Goal: Task Accomplishment & Management: Use online tool/utility

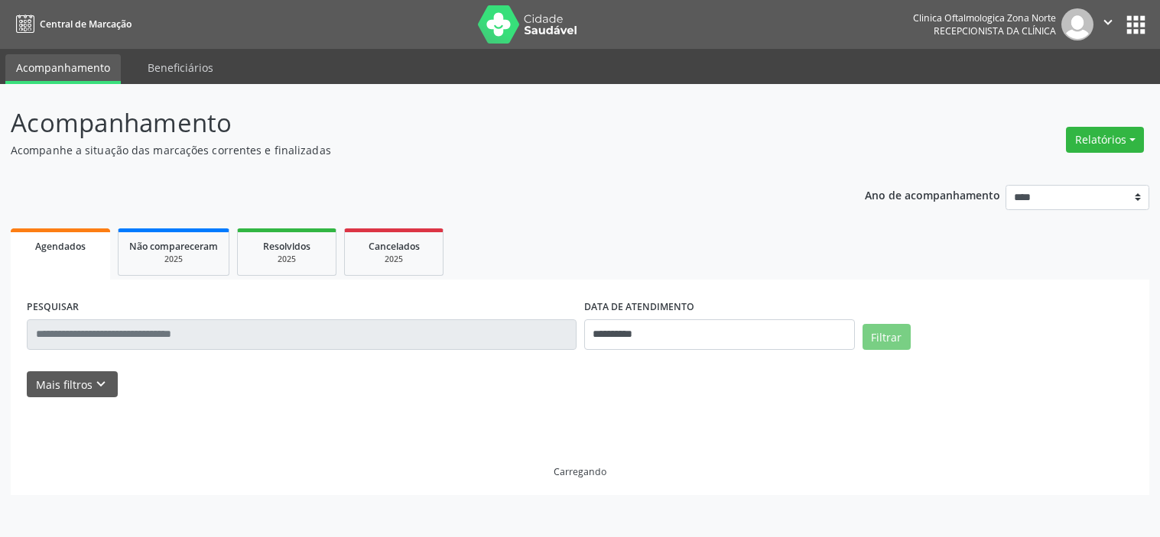
select select "*"
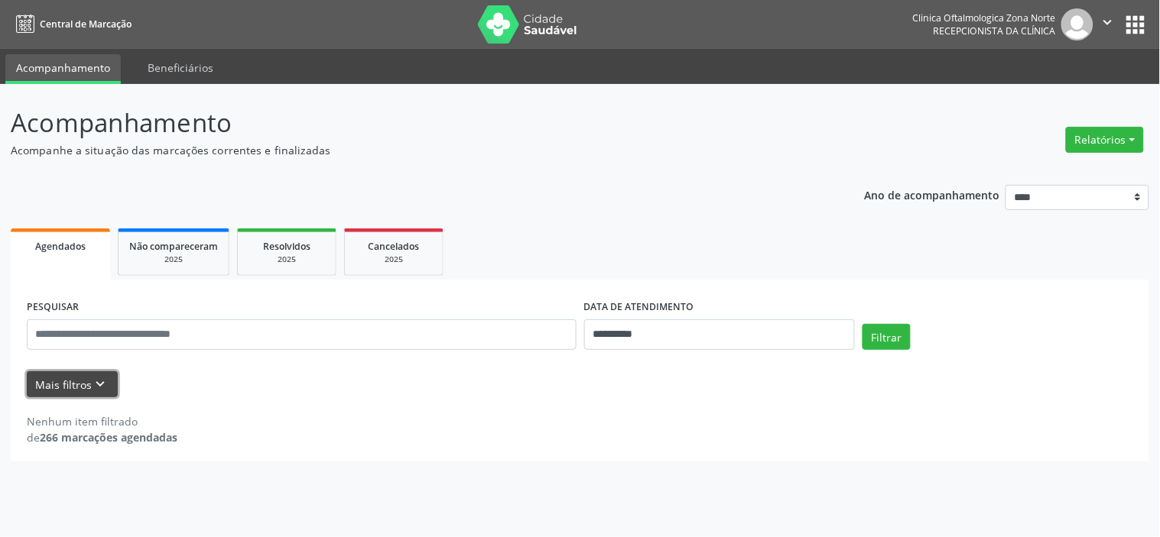
click at [96, 388] on icon "keyboard_arrow_down" at bounding box center [100, 384] width 17 height 17
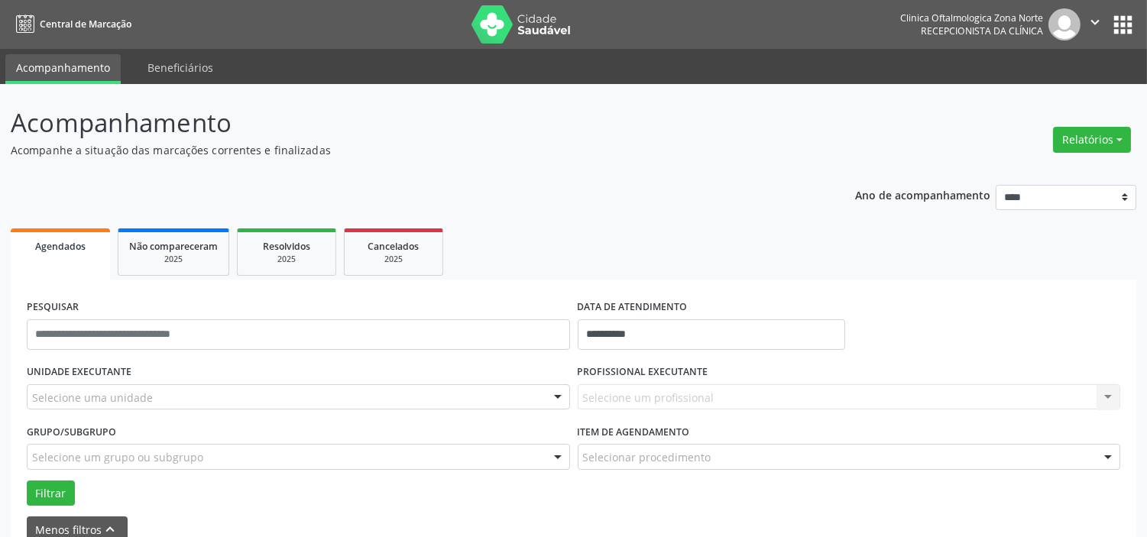
click at [157, 407] on div "Selecione uma unidade" at bounding box center [298, 397] width 543 height 26
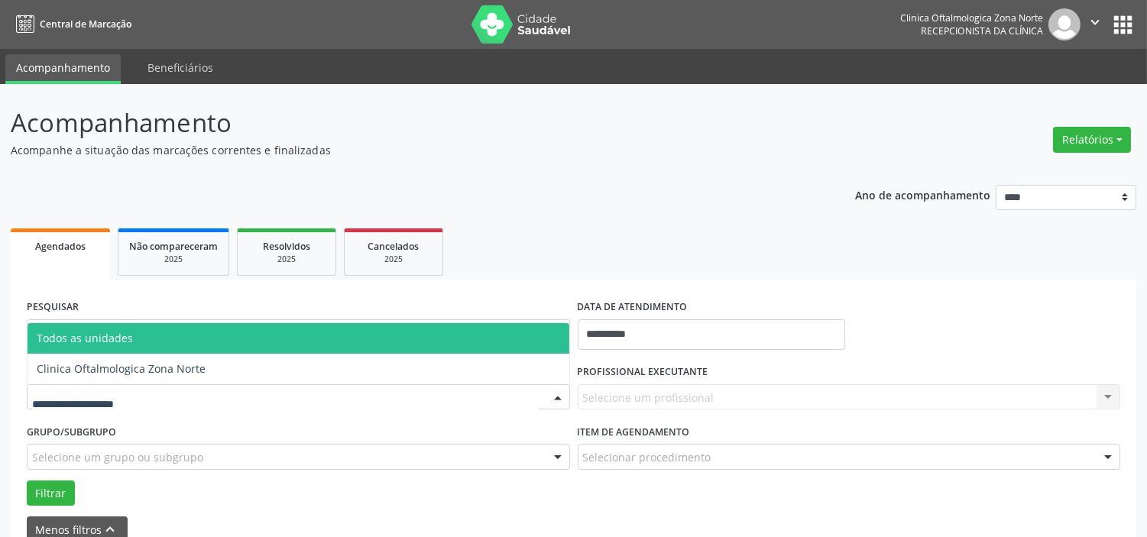
click at [157, 401] on input "text" at bounding box center [285, 405] width 507 height 31
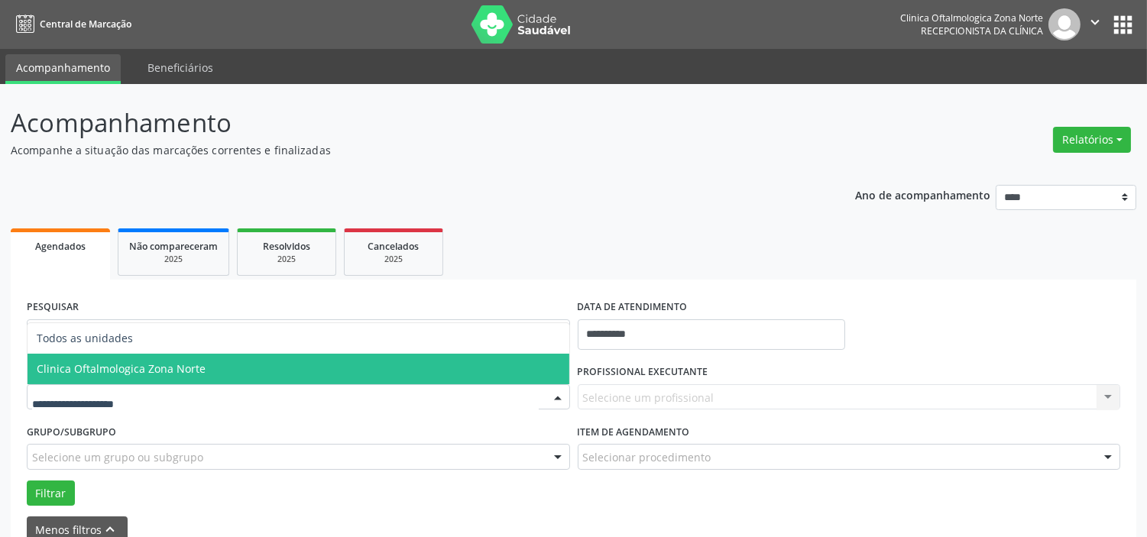
click at [170, 371] on span "Clinica Oftalmologica Zona Norte" at bounding box center [121, 369] width 169 height 15
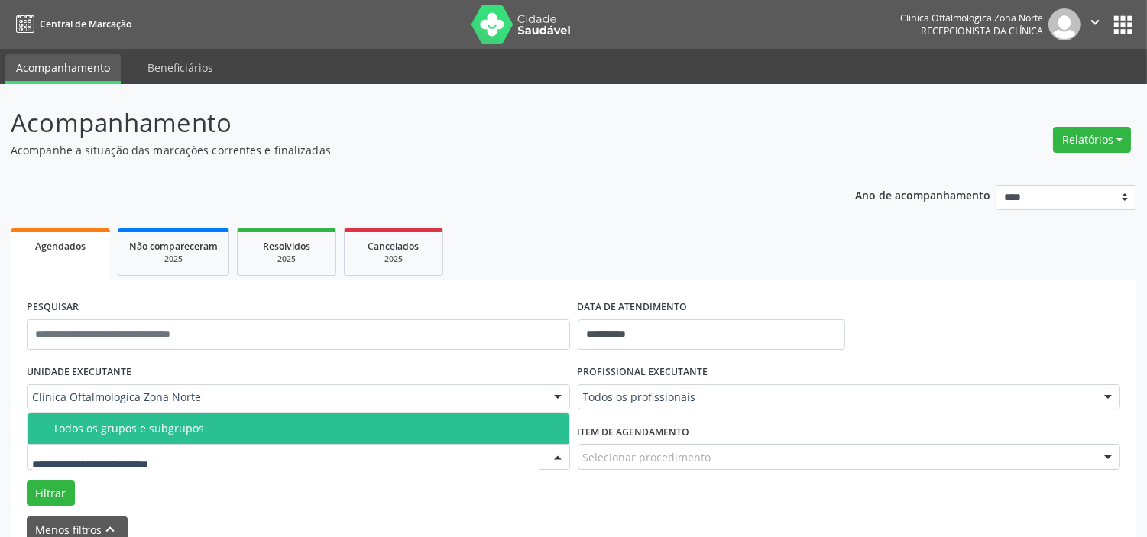
click at [190, 439] on span "Todos os grupos e subgrupos" at bounding box center [299, 429] width 542 height 31
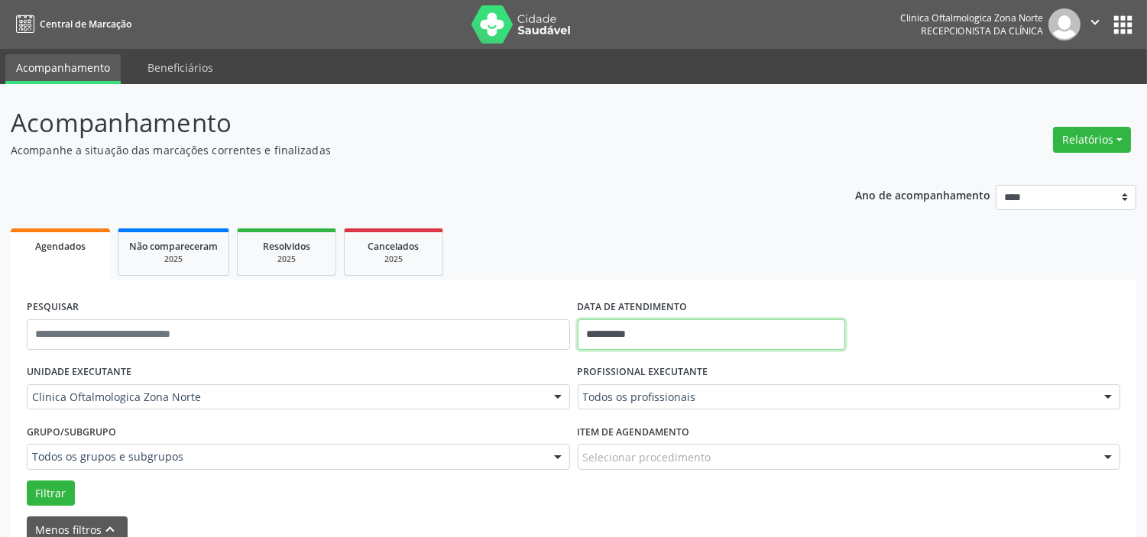
click at [671, 331] on input "**********" at bounding box center [712, 335] width 268 height 31
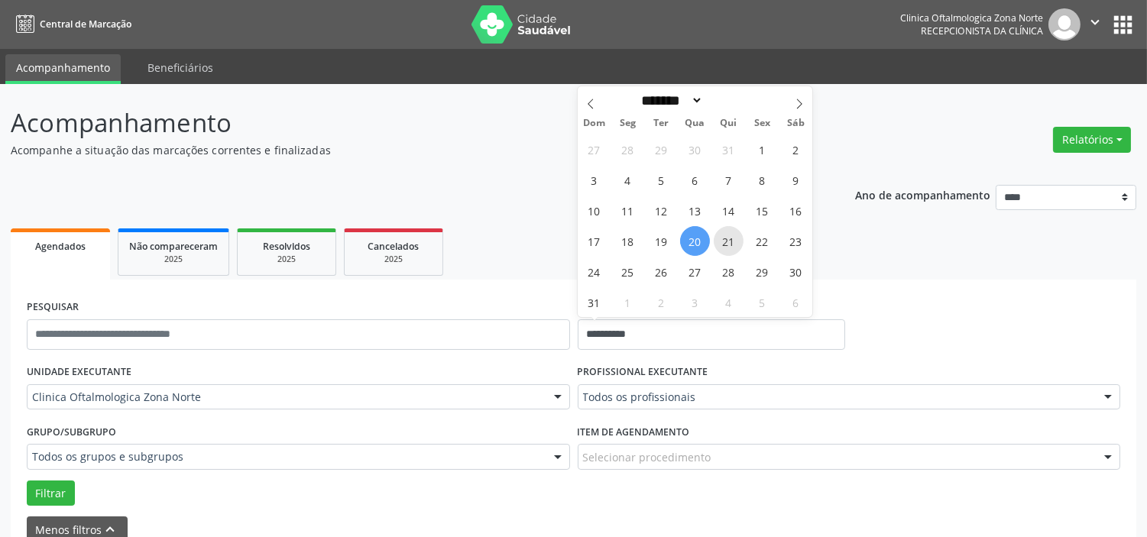
click at [719, 238] on span "21" at bounding box center [729, 241] width 30 height 30
type input "**********"
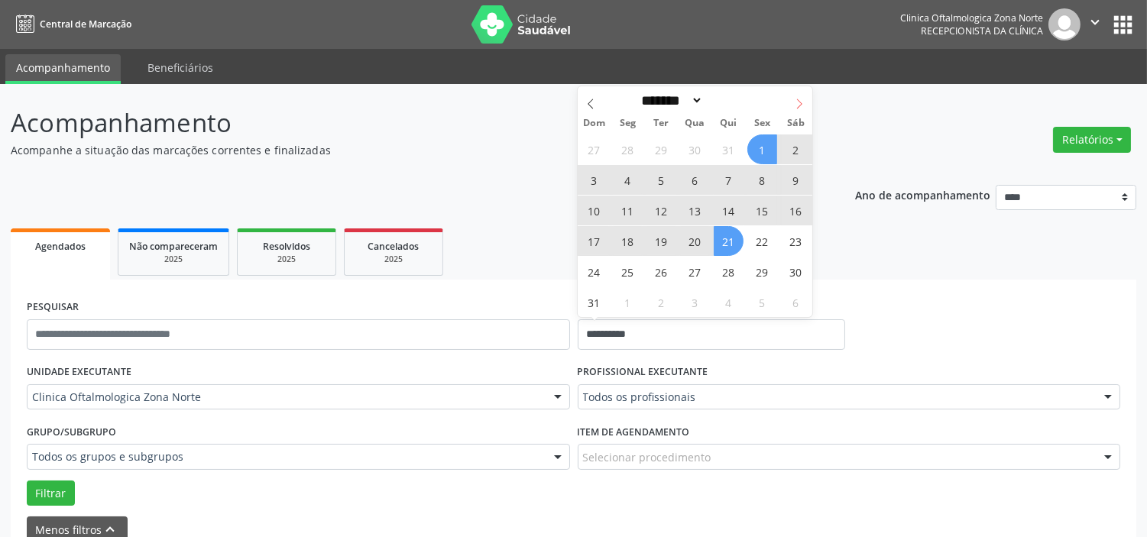
click at [803, 99] on icon at bounding box center [799, 104] width 11 height 11
select select "*"
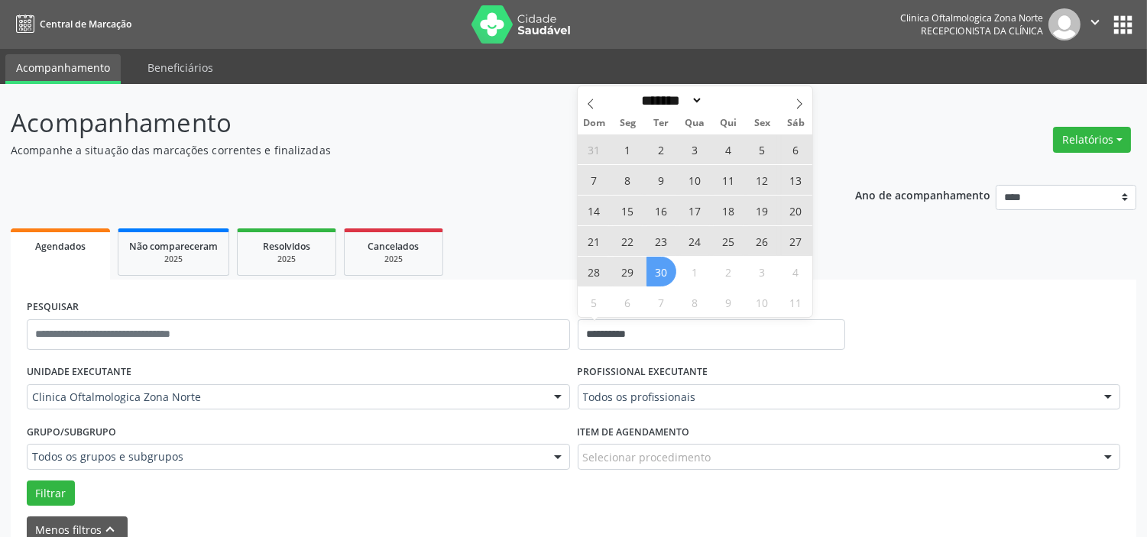
click at [666, 279] on span "30" at bounding box center [662, 272] width 30 height 30
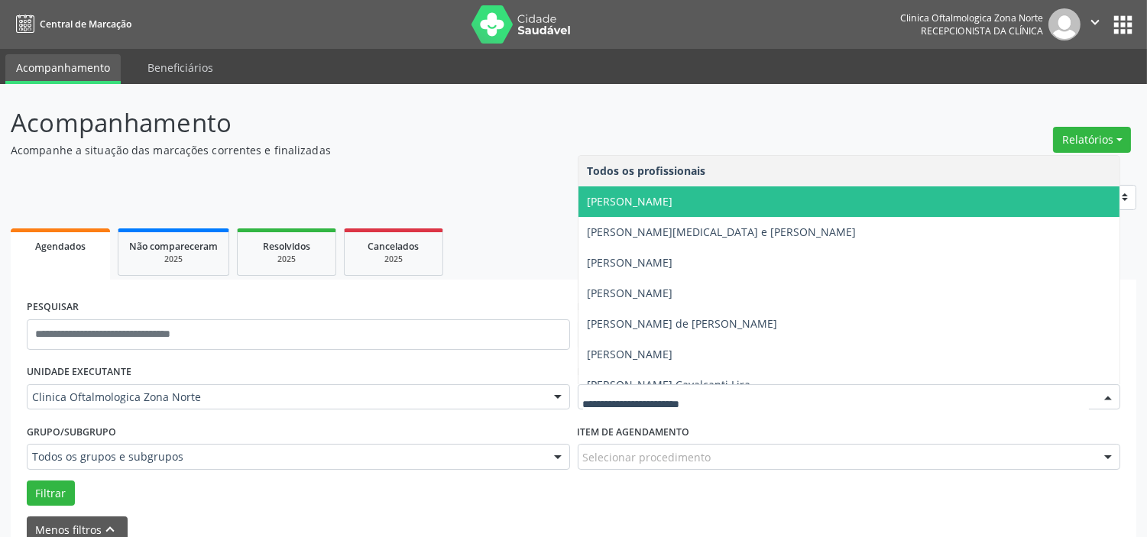
click at [643, 212] on span "[PERSON_NAME]" at bounding box center [850, 202] width 542 height 31
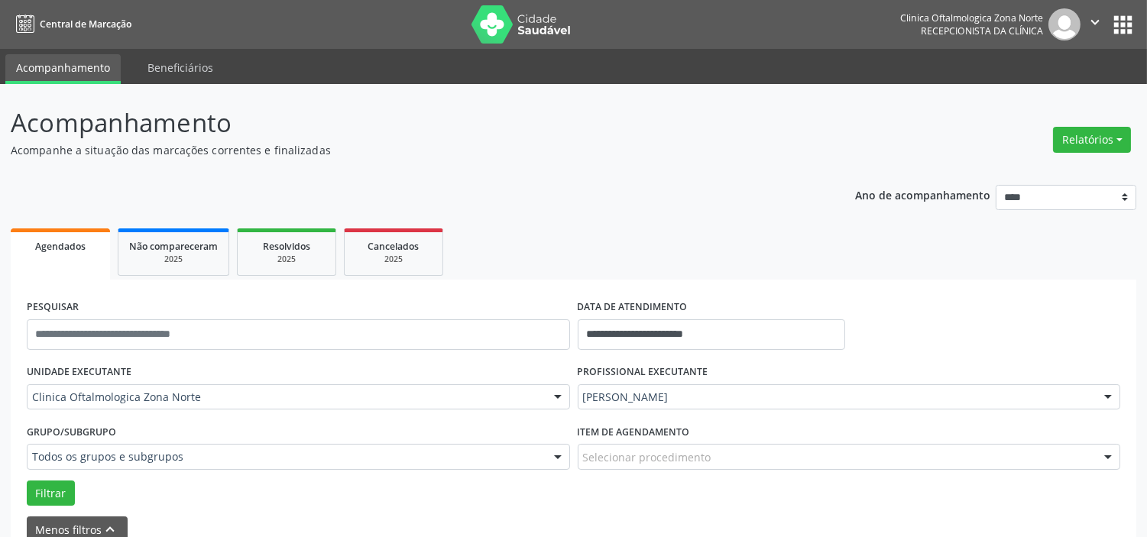
click at [25, 490] on div "Filtrar" at bounding box center [573, 494] width 1101 height 26
click at [70, 486] on button "Filtrar" at bounding box center [51, 494] width 48 height 26
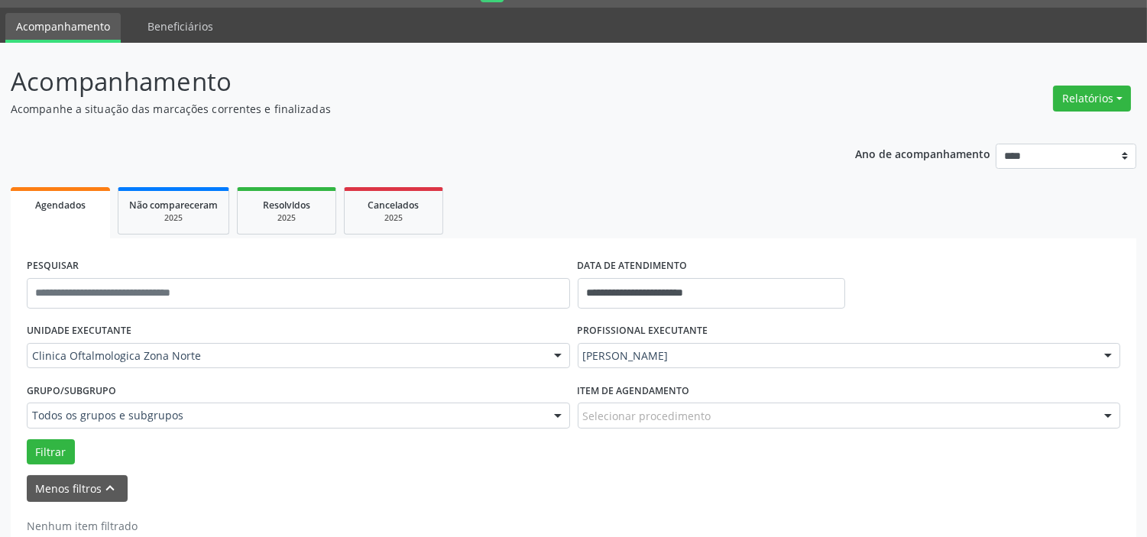
scroll to position [79, 0]
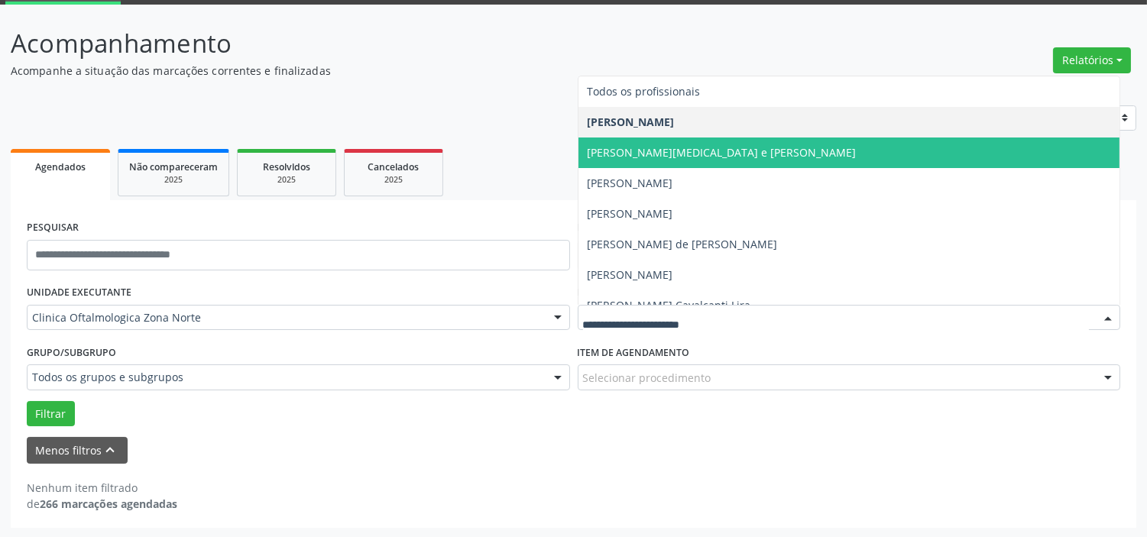
click at [625, 307] on div at bounding box center [849, 318] width 543 height 26
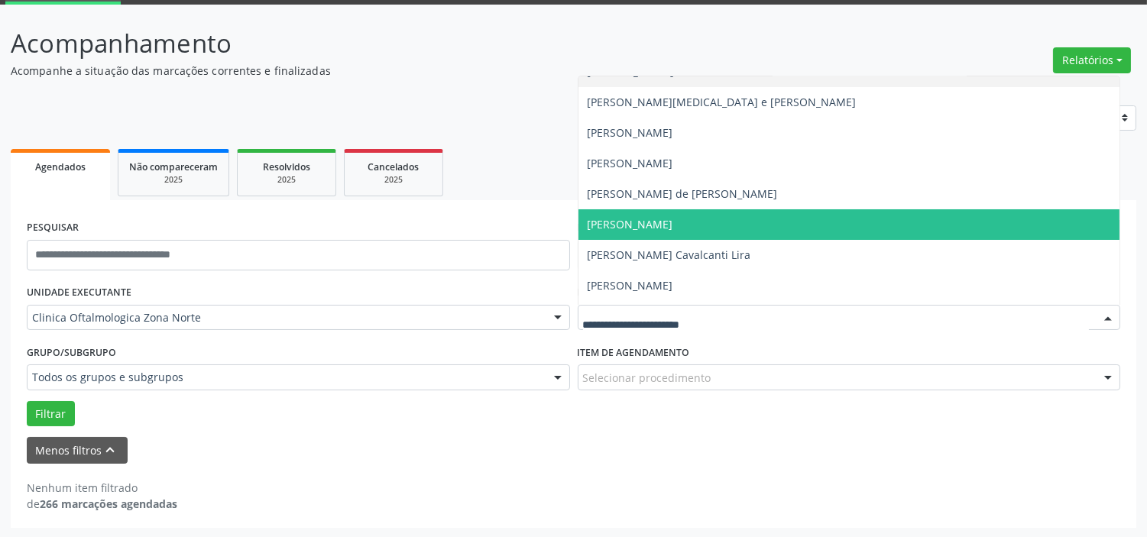
scroll to position [77, 0]
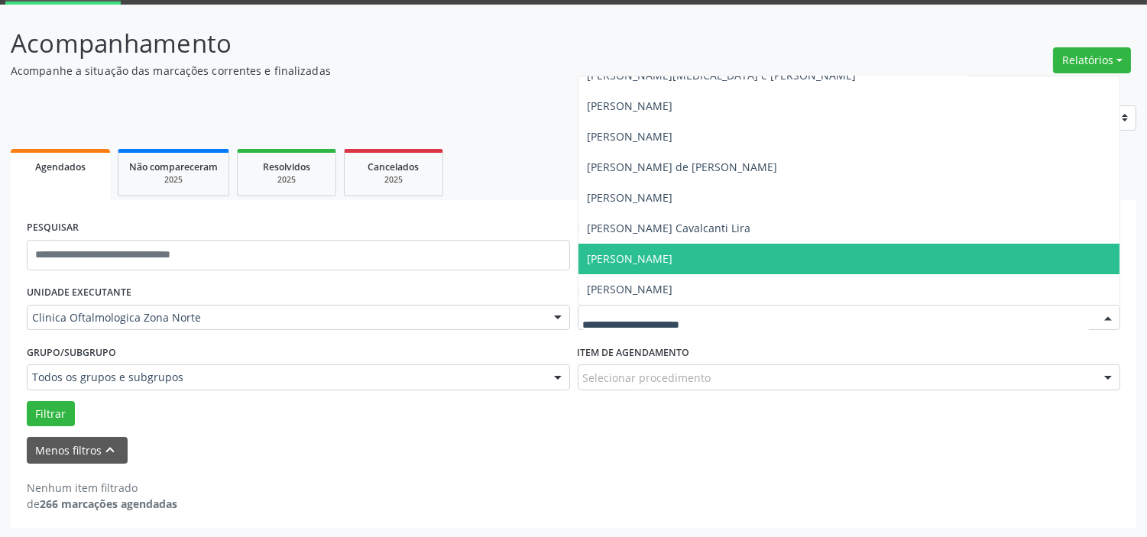
click at [650, 256] on span "[PERSON_NAME]" at bounding box center [631, 258] width 86 height 15
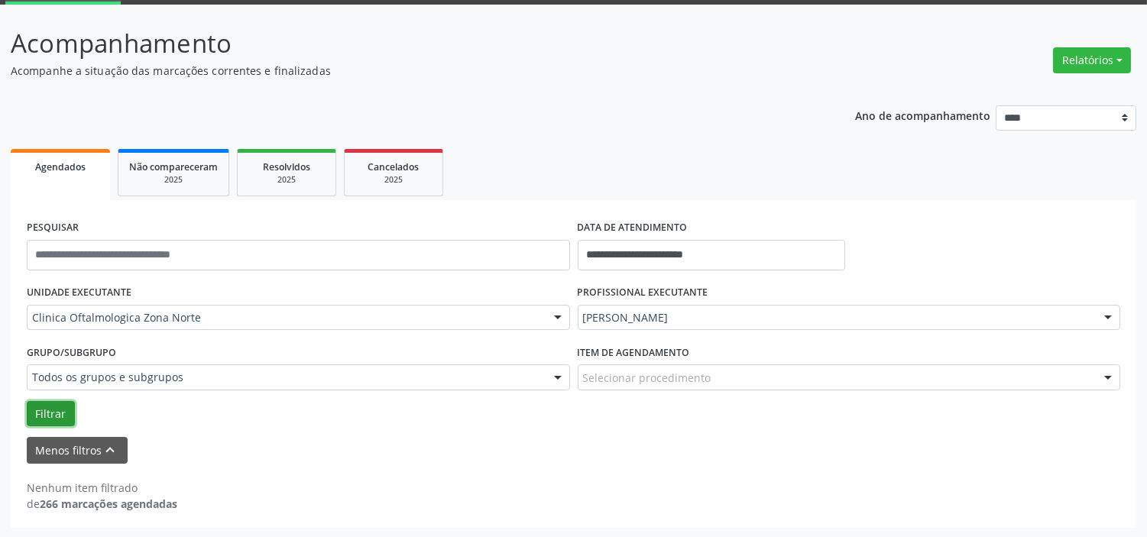
click at [38, 410] on button "Filtrar" at bounding box center [51, 414] width 48 height 26
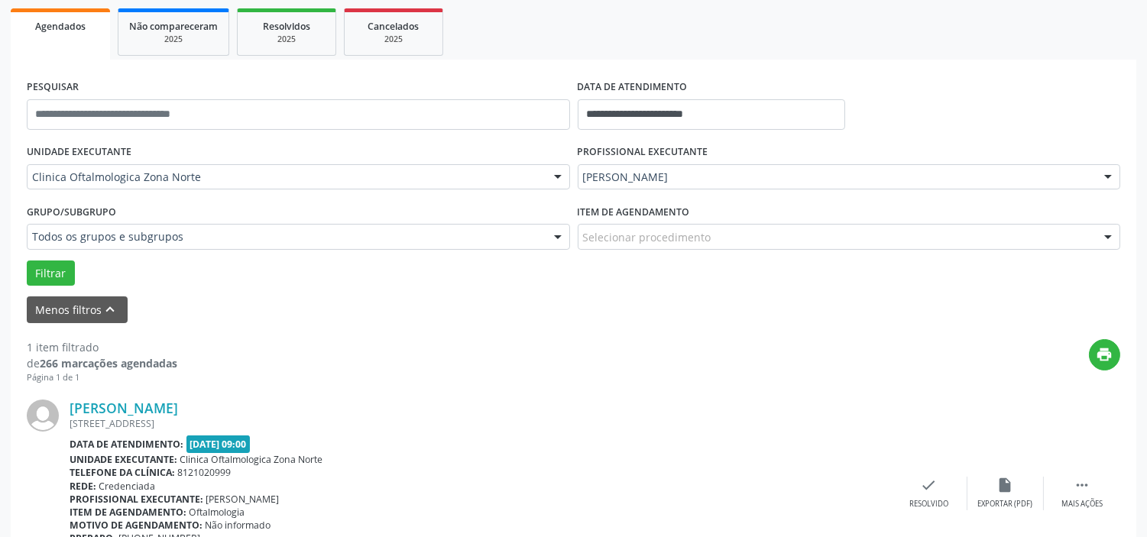
scroll to position [312, 0]
